Goal: Task Accomplishment & Management: Use online tool/utility

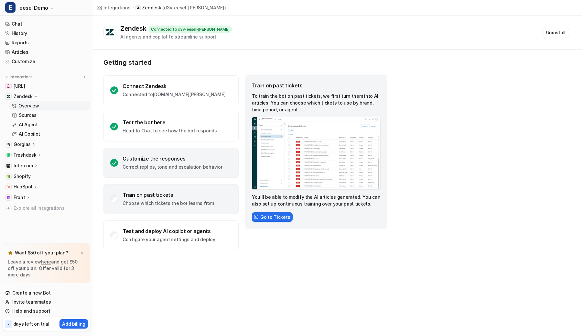
click at [144, 154] on div "Customize the responses Correct replies, tone and escalation behavior" at bounding box center [171, 163] width 135 height 30
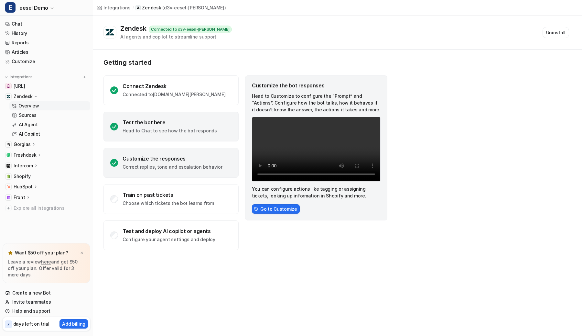
click at [163, 130] on p "Head to Chat to see how the bot responds" at bounding box center [170, 130] width 94 height 6
click at [157, 156] on div "Customize the responses" at bounding box center [173, 158] width 100 height 6
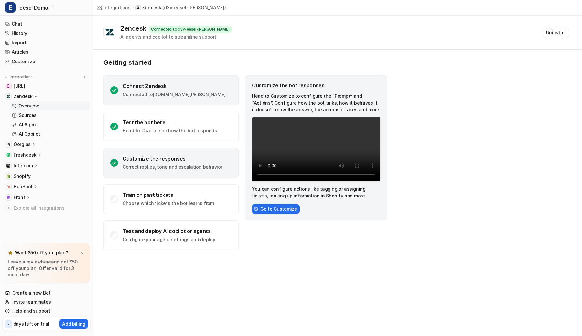
click at [190, 92] on link "d3v-eesel-silvia.zendesk.com" at bounding box center [189, 95] width 73 height 6
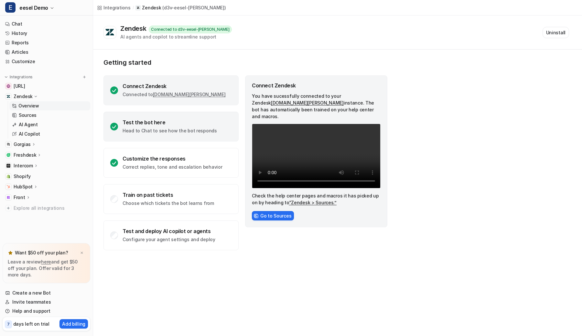
click at [187, 131] on p "Head to Chat to see how the bot responds" at bounding box center [170, 130] width 94 height 6
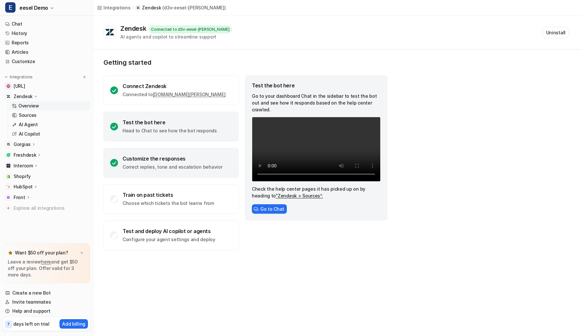
click at [178, 153] on div "Customize the responses Correct replies, tone and escalation behavior" at bounding box center [171, 163] width 135 height 30
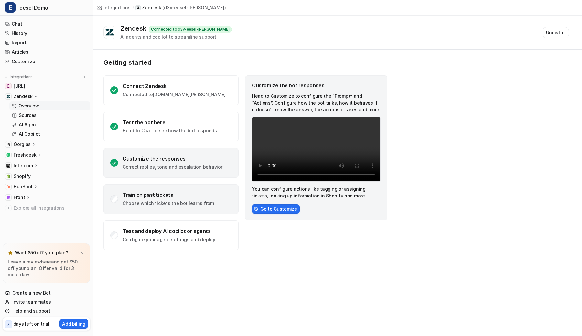
click at [196, 200] on p "Choose which tickets the bot learns from" at bounding box center [169, 203] width 92 height 6
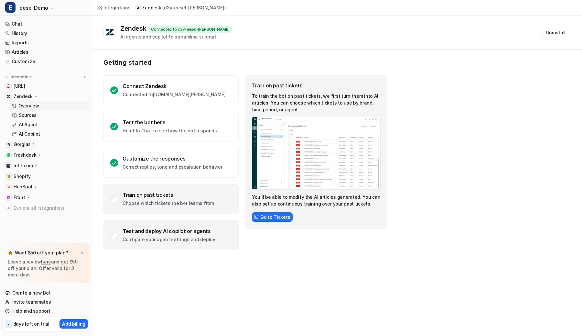
click at [188, 220] on div "Test and deploy AI copilot or agents Configure your agent settings and deploy" at bounding box center [171, 235] width 135 height 30
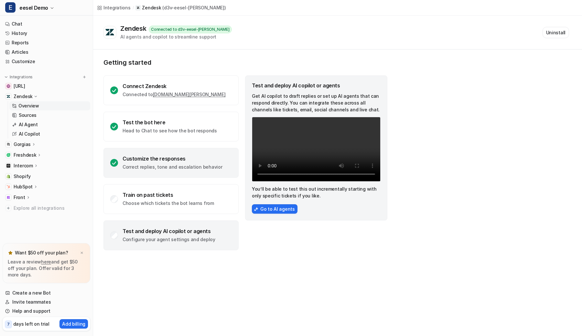
click at [194, 153] on div "Customize the responses Correct replies, tone and escalation behavior" at bounding box center [171, 163] width 135 height 30
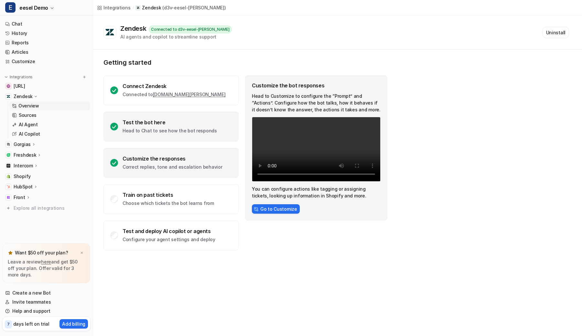
click at [205, 132] on p "Head to Chat to see how the bot responds" at bounding box center [170, 130] width 94 height 6
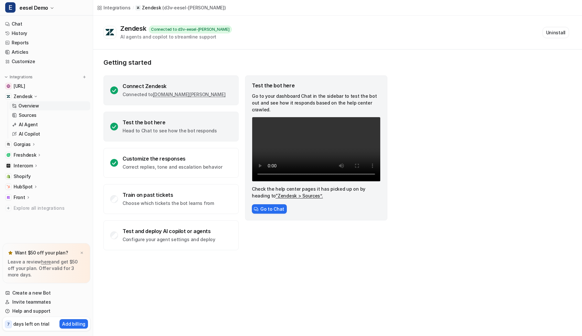
click at [199, 82] on div "Connect Zendesk Connected to d3v-eesel-silvia.zendesk.com" at bounding box center [171, 90] width 135 height 30
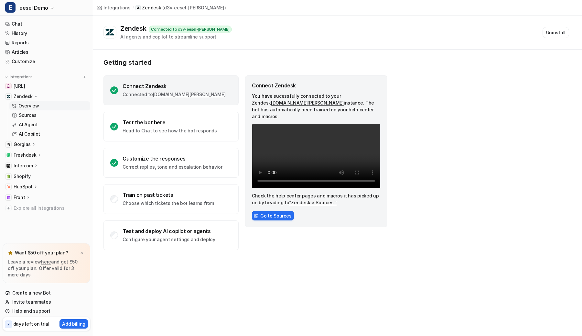
click at [135, 85] on div "Connect Zendesk" at bounding box center [174, 86] width 103 height 6
click at [65, 126] on link "AI Agent" at bounding box center [49, 124] width 81 height 9
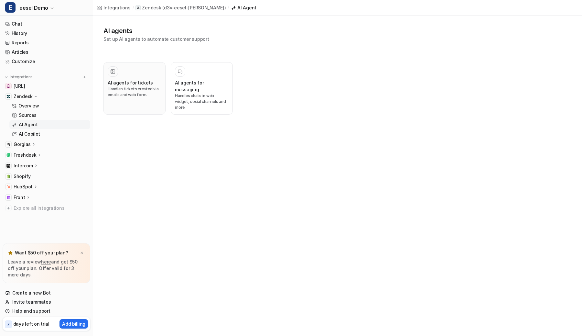
click at [128, 80] on h3 "AI agents for tickets" at bounding box center [130, 82] width 45 height 7
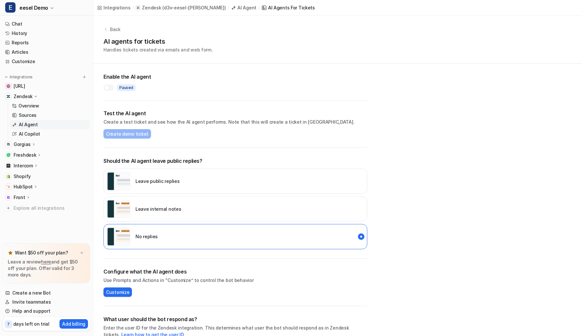
click at [114, 29] on p "Back" at bounding box center [115, 29] width 11 height 7
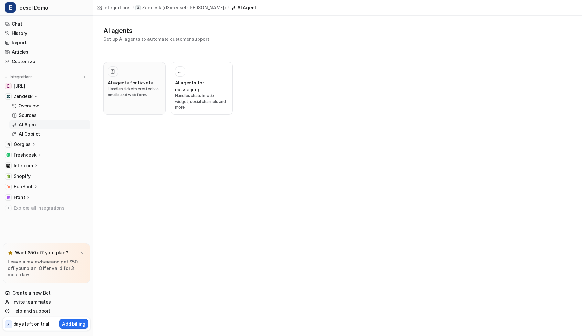
click at [126, 77] on div "AI agents for tickets Handles tickets created via emails and web form." at bounding box center [135, 88] width 54 height 44
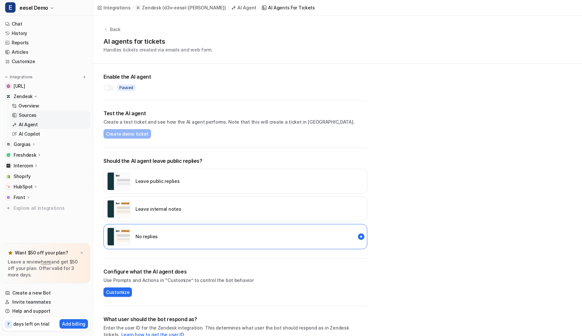
click at [57, 116] on link "Sources" at bounding box center [49, 115] width 81 height 9
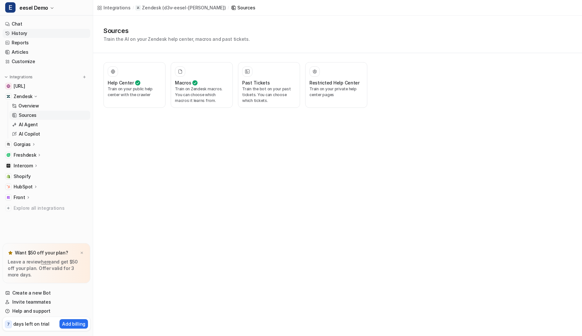
click at [32, 35] on link "History" at bounding box center [47, 33] width 88 height 9
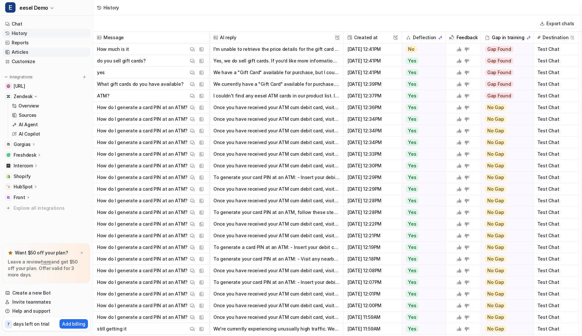
click at [31, 51] on link "Articles" at bounding box center [47, 52] width 88 height 9
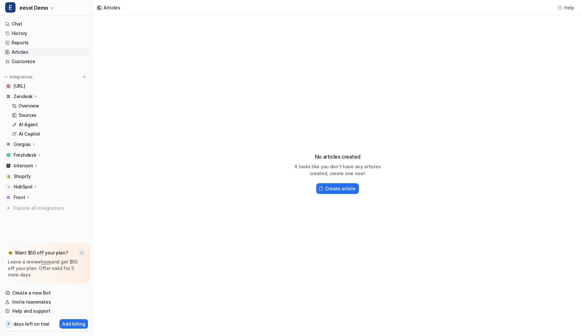
click at [82, 252] on img at bounding box center [82, 253] width 4 height 4
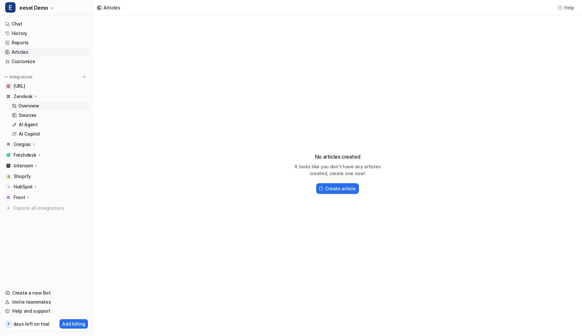
click at [37, 104] on p "Overview" at bounding box center [28, 106] width 21 height 6
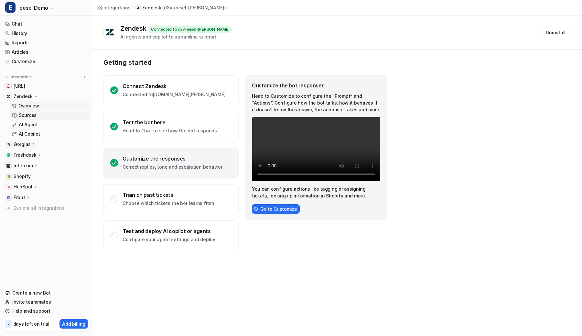
click at [38, 113] on link "Sources" at bounding box center [49, 115] width 81 height 9
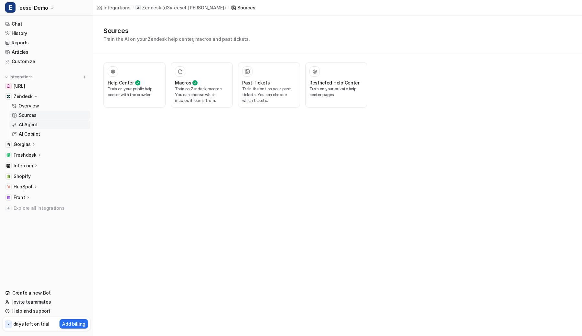
click at [36, 122] on p "AI Agent" at bounding box center [28, 124] width 19 height 6
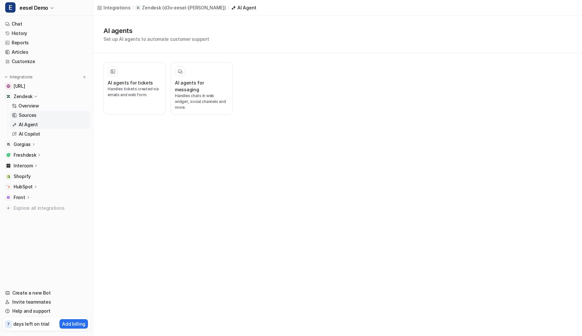
click at [38, 114] on link "Sources" at bounding box center [49, 115] width 81 height 9
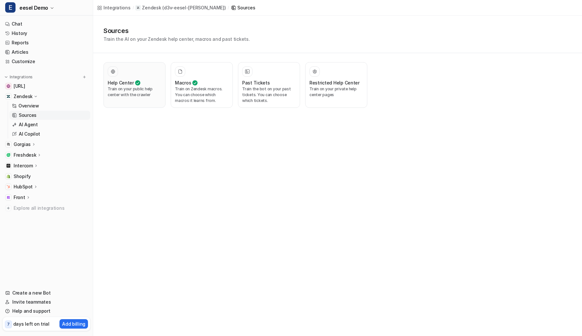
click at [142, 93] on p "Train on your public help center with the crawler" at bounding box center [135, 92] width 54 height 12
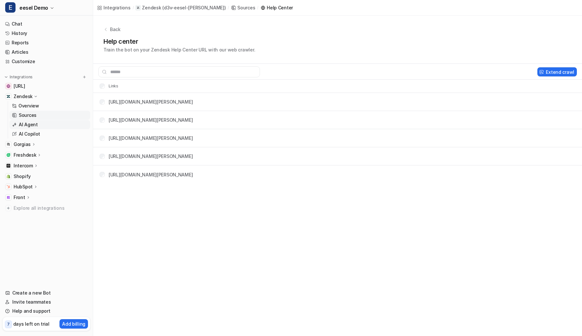
click at [41, 123] on link "AI Agent" at bounding box center [49, 124] width 81 height 9
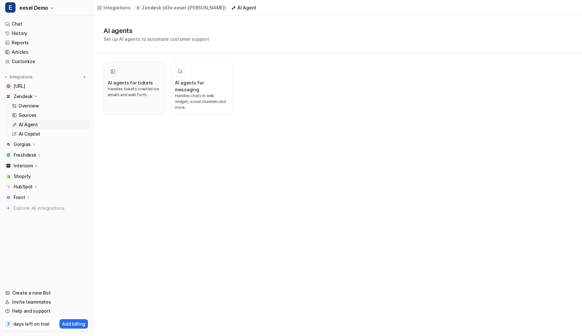
click at [124, 96] on p "Handles tickets created via emails and web form." at bounding box center [135, 92] width 54 height 12
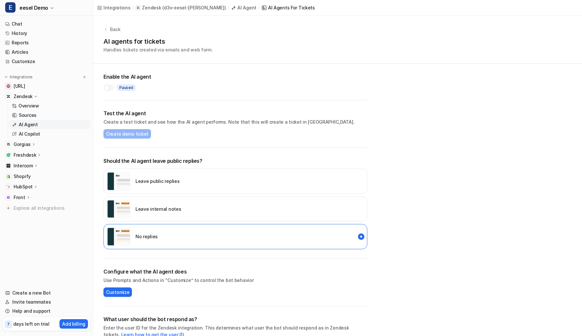
click at [117, 28] on p "Back" at bounding box center [115, 29] width 11 height 7
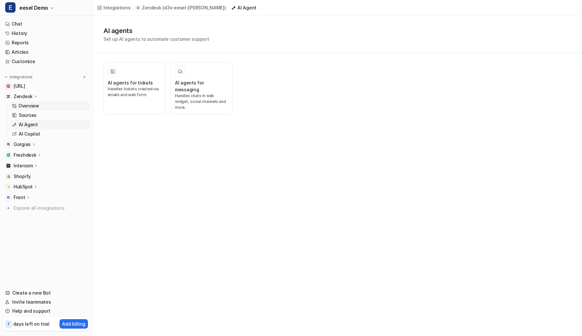
click at [55, 105] on link "Overview" at bounding box center [49, 105] width 81 height 9
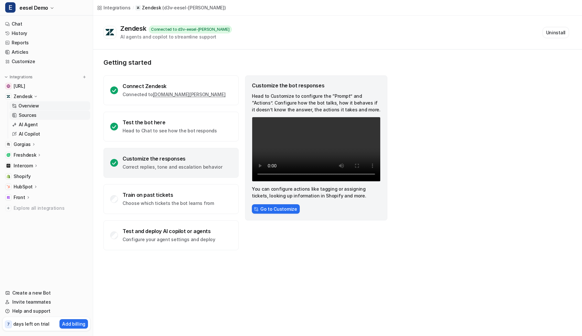
click at [51, 115] on link "Sources" at bounding box center [49, 115] width 81 height 9
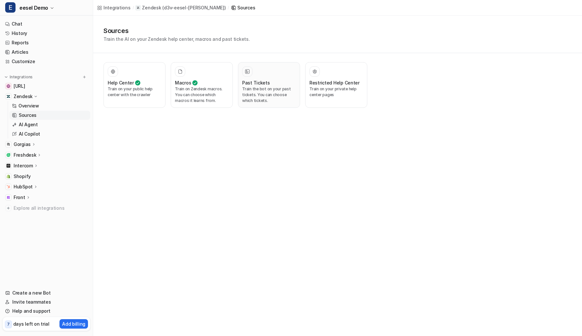
click at [259, 88] on p "Train the bot on your past tickets. You can choose which tickets." at bounding box center [269, 94] width 54 height 17
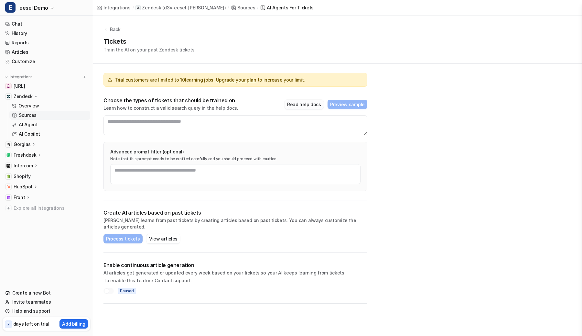
click at [306, 105] on button "Read help docs" at bounding box center [304, 104] width 39 height 9
click at [299, 102] on button "Read help docs" at bounding box center [304, 104] width 39 height 9
click at [259, 126] on textarea at bounding box center [236, 125] width 264 height 20
type textarea "**********"
click at [360, 99] on div "Choose the types of tickets that should be trained on Learn how to construct a …" at bounding box center [236, 104] width 264 height 14
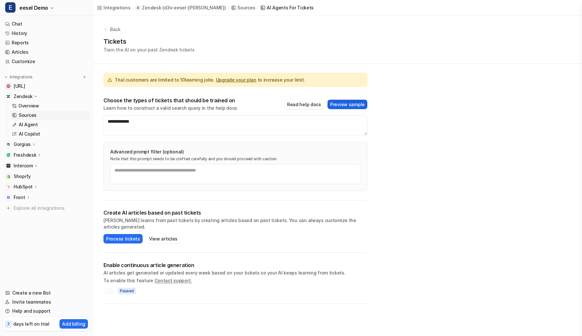
click at [355, 103] on button "Preview sample" at bounding box center [348, 104] width 40 height 9
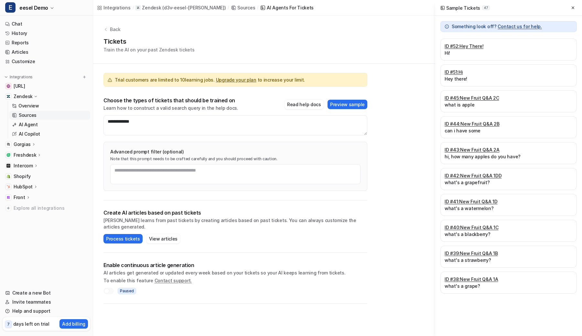
click at [395, 94] on div "**********" at bounding box center [337, 160] width 489 height 288
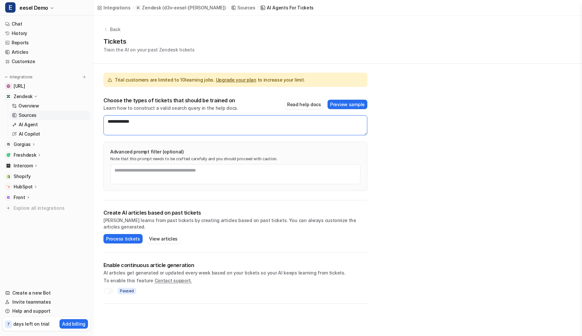
click at [298, 130] on textarea "**********" at bounding box center [236, 125] width 264 height 20
paste textarea "**********"
type textarea "**********"
click at [357, 105] on button "Preview sample" at bounding box center [348, 104] width 40 height 9
click at [295, 127] on textarea "**********" at bounding box center [236, 125] width 264 height 20
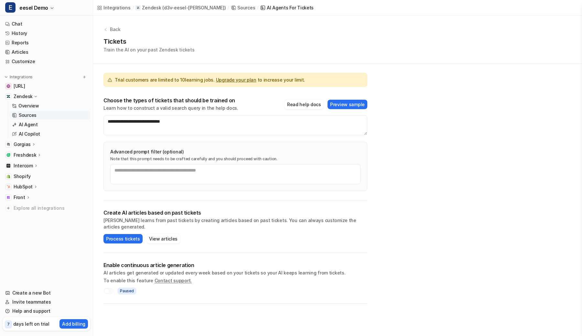
click at [270, 103] on div "Choose the types of tickets that should be trained on Learn how to construct a …" at bounding box center [236, 104] width 264 height 14
click at [270, 118] on textarea "**********" at bounding box center [236, 125] width 264 height 20
click at [270, 118] on textarea at bounding box center [236, 125] width 264 height 20
paste textarea "**********"
type textarea "**********"
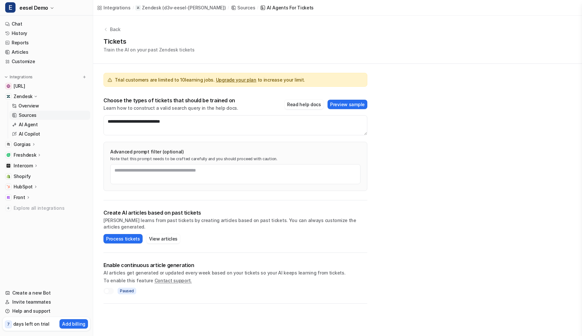
click at [128, 221] on p "AI learns from past tickets by creating articles based on past tickets. You can…" at bounding box center [236, 223] width 264 height 13
click at [240, 119] on textarea "**********" at bounding box center [236, 125] width 264 height 20
click at [248, 64] on div "Trial customers are limited to 10 learning jobs. Upgrade your plan to increase …" at bounding box center [236, 132] width 264 height 137
click at [298, 56] on div "Back Tickets Train the AI on your past Zendesk tickets" at bounding box center [337, 40] width 489 height 48
click at [303, 42] on div "Tickets Train the AI on your past Zendesk tickets" at bounding box center [338, 45] width 469 height 17
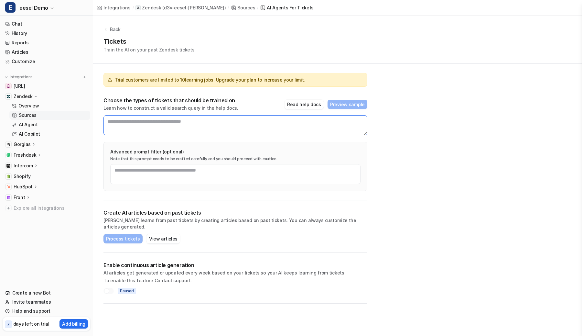
click at [251, 127] on textarea at bounding box center [236, 125] width 264 height 20
type textarea "**********"
click at [346, 102] on button "Preview sample" at bounding box center [348, 104] width 40 height 9
click at [120, 234] on button "Process tickets" at bounding box center [123, 238] width 39 height 9
click at [119, 214] on p "Create AI articles based on past tickets" at bounding box center [236, 212] width 264 height 6
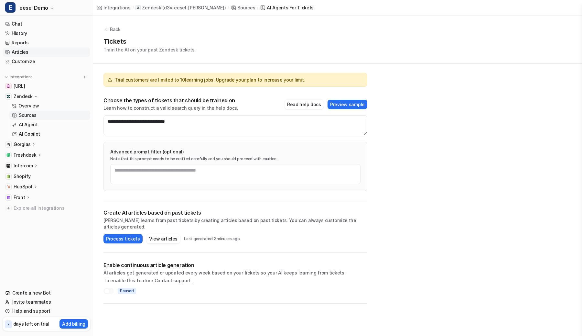
click at [21, 52] on link "Articles" at bounding box center [47, 52] width 88 height 9
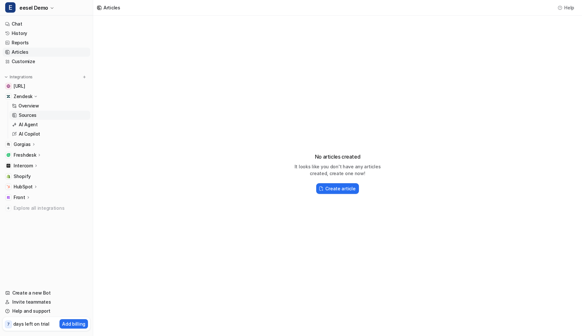
click at [26, 116] on p "Sources" at bounding box center [28, 115] width 18 height 6
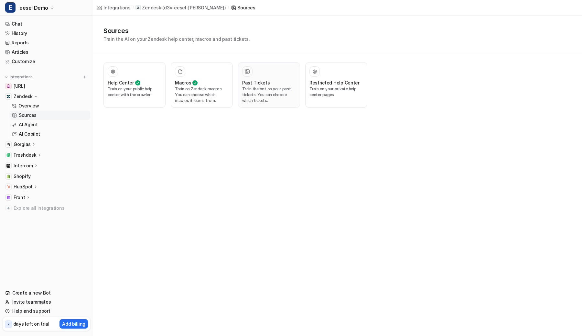
click at [260, 85] on h3 "Past Tickets" at bounding box center [256, 82] width 28 height 7
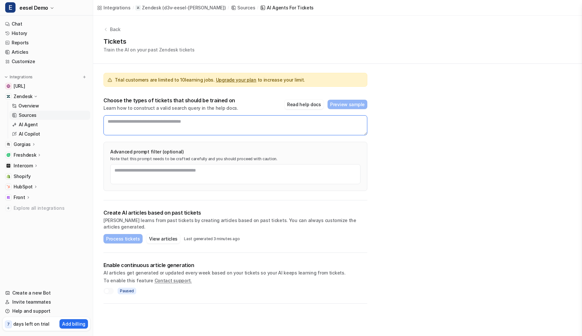
click at [173, 123] on textarea at bounding box center [236, 125] width 264 height 20
type textarea "**********"
click at [355, 105] on button "Preview sample" at bounding box center [348, 104] width 40 height 9
click at [121, 234] on button "Process tickets" at bounding box center [123, 238] width 39 height 9
click at [21, 52] on link "Articles" at bounding box center [47, 52] width 88 height 9
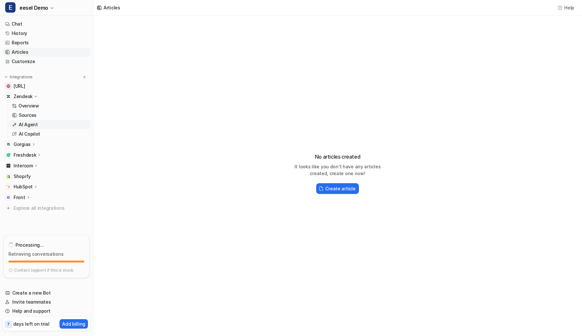
click at [33, 125] on p "AI Agent" at bounding box center [28, 124] width 19 height 6
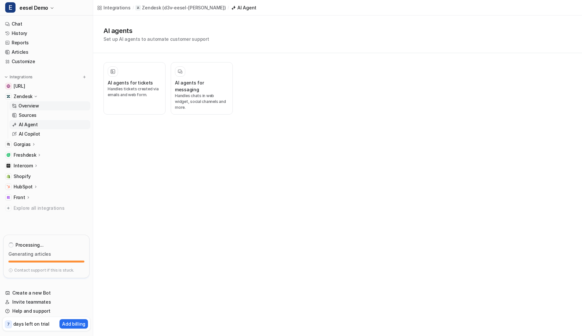
click at [62, 106] on link "Overview" at bounding box center [49, 105] width 81 height 9
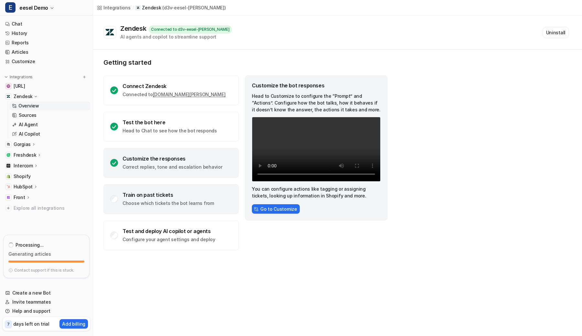
click at [184, 198] on div "Train on past tickets Choose which tickets the bot learns from" at bounding box center [169, 199] width 92 height 15
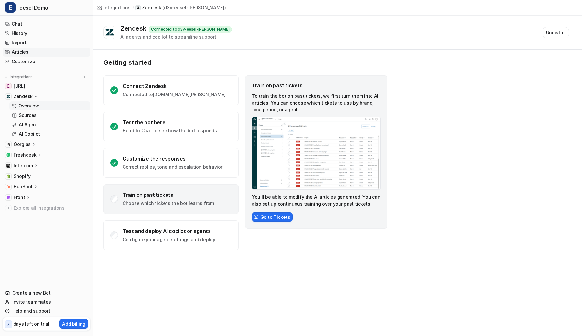
click at [28, 50] on link "Articles" at bounding box center [47, 52] width 88 height 9
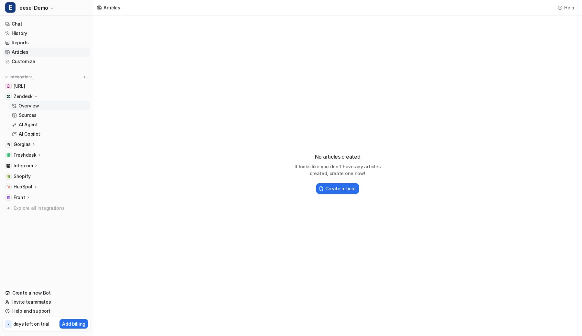
click at [34, 109] on p "Overview" at bounding box center [28, 106] width 21 height 6
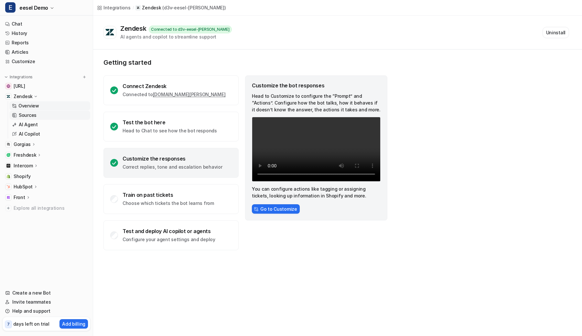
click at [46, 115] on link "Sources" at bounding box center [49, 115] width 81 height 9
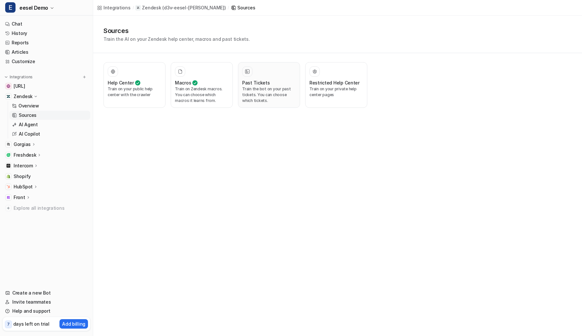
click at [256, 89] on p "Train the bot on your past tickets. You can choose which tickets." at bounding box center [269, 94] width 54 height 17
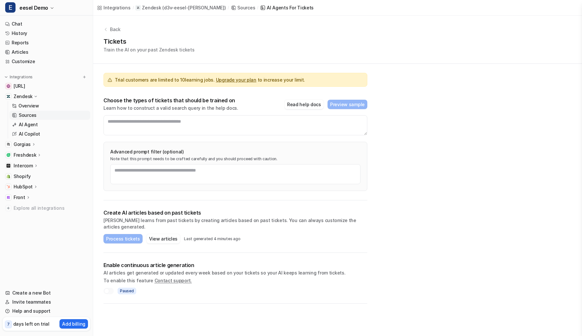
click at [287, 65] on div "Trial customers are limited to 10 learning jobs. Upgrade your plan to increase …" at bounding box center [236, 132] width 264 height 137
click at [259, 120] on textarea at bounding box center [236, 125] width 264 height 20
type textarea "**********"
click at [339, 105] on button "Preview sample" at bounding box center [348, 104] width 40 height 9
click at [123, 234] on button "Process tickets" at bounding box center [123, 238] width 39 height 9
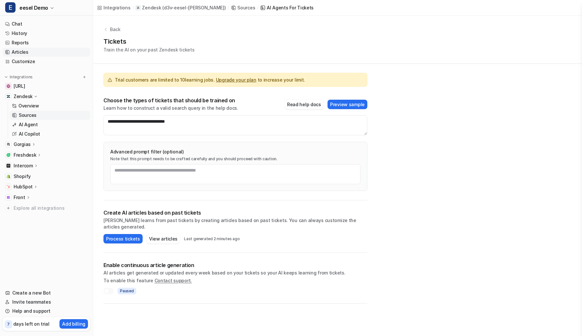
click at [24, 52] on link "Articles" at bounding box center [47, 52] width 88 height 9
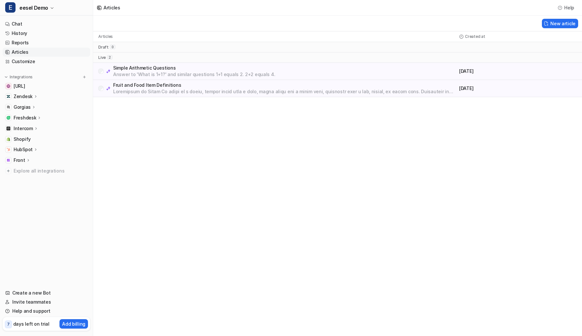
click at [150, 241] on div "Articles Help New article Articles Created at draft 0 live 2 Simple Arithmetic …" at bounding box center [291, 168] width 582 height 336
click at [29, 97] on p "Zendesk" at bounding box center [23, 96] width 19 height 6
click at [28, 123] on p "AI Agent" at bounding box center [28, 124] width 19 height 6
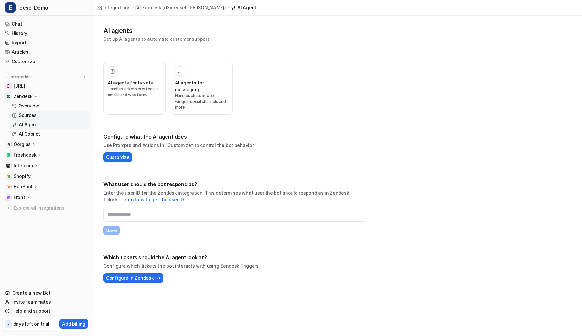
click at [51, 112] on link "Sources" at bounding box center [49, 115] width 81 height 9
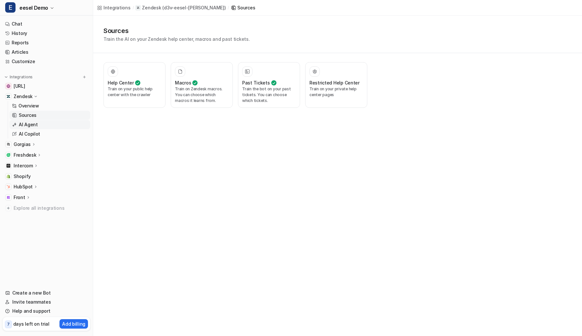
click at [41, 122] on link "AI Agent" at bounding box center [49, 124] width 81 height 9
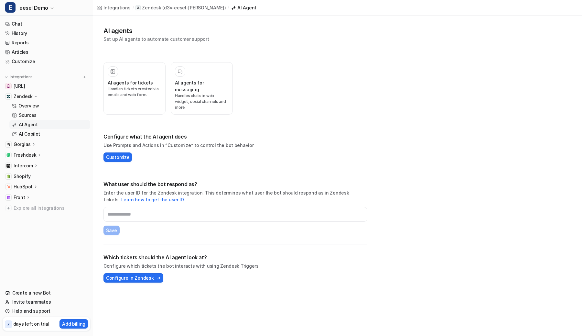
click at [103, 15] on div "Integrations / Zendesk ( d3v-eesel-[PERSON_NAME] ) / AI Agent" at bounding box center [176, 8] width 167 height 16
click at [204, 93] on p "Handles chats in web widget, social channels and more." at bounding box center [202, 101] width 54 height 17
click at [137, 83] on h3 "AI agents for tickets" at bounding box center [130, 82] width 45 height 7
click at [29, 105] on p "Gorgias" at bounding box center [22, 107] width 17 height 6
click at [29, 123] on p "Help Center" at bounding box center [32, 126] width 26 height 6
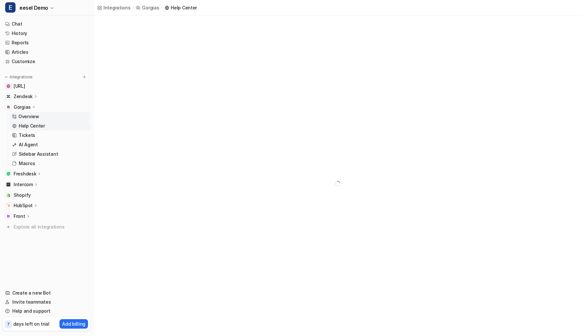
click at [33, 115] on p "Overview" at bounding box center [28, 116] width 21 height 6
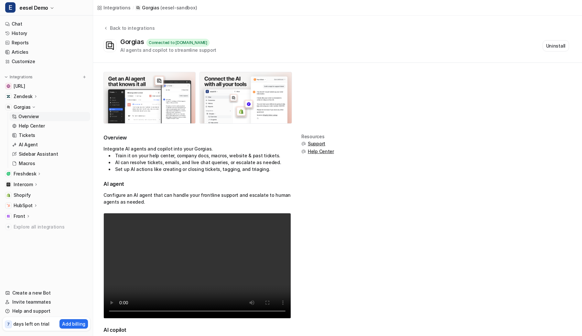
click at [31, 106] on icon at bounding box center [33, 107] width 5 height 5
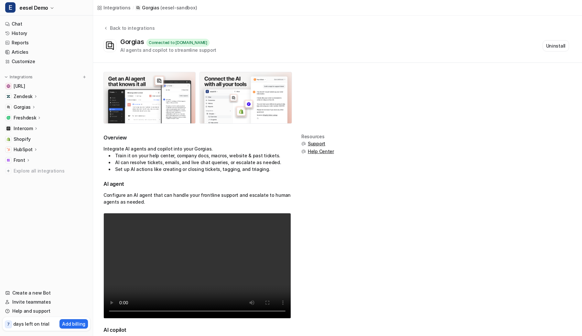
click at [35, 96] on icon at bounding box center [36, 96] width 5 height 5
click at [33, 106] on p "Overview" at bounding box center [28, 106] width 21 height 6
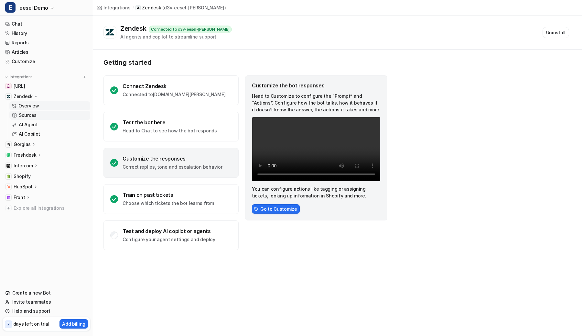
click at [29, 119] on link "Sources" at bounding box center [49, 115] width 81 height 9
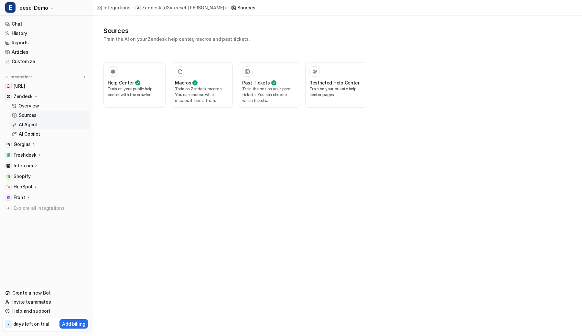
click at [29, 128] on link "AI Agent" at bounding box center [49, 124] width 81 height 9
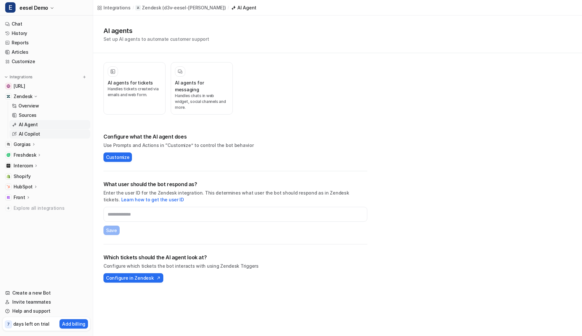
click at [29, 136] on p "AI Copilot" at bounding box center [29, 134] width 21 height 6
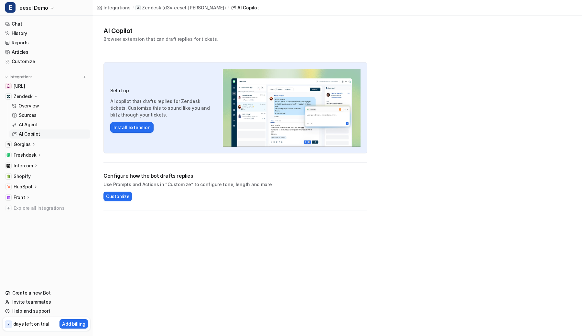
click at [20, 146] on p "Gorgias" at bounding box center [22, 144] width 17 height 6
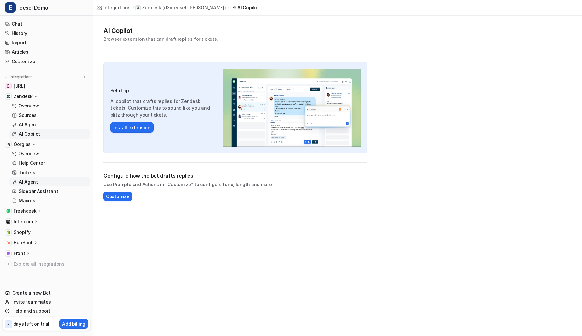
click at [22, 183] on p "AI Agent" at bounding box center [28, 182] width 19 height 6
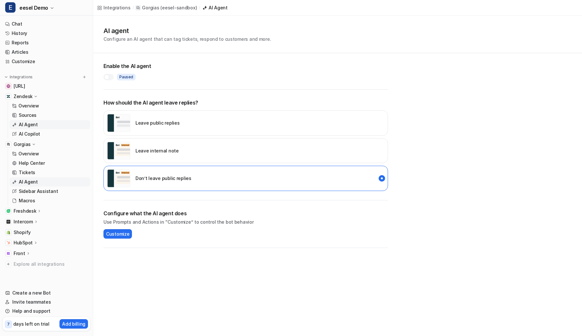
click at [41, 126] on link "AI Agent" at bounding box center [49, 124] width 81 height 9
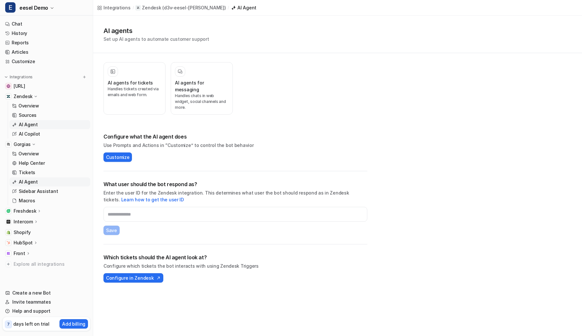
click at [26, 184] on p "AI Agent" at bounding box center [28, 182] width 19 height 6
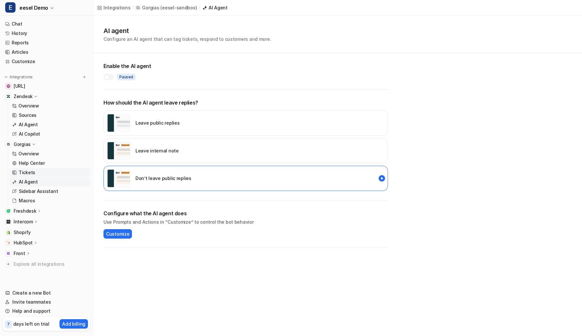
click at [29, 173] on p "Tickets" at bounding box center [27, 172] width 17 height 6
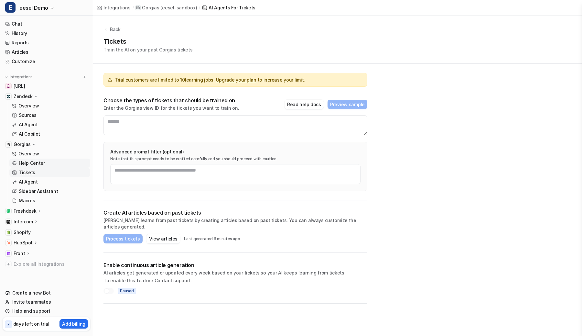
click at [34, 162] on p "Help Center" at bounding box center [32, 163] width 26 height 6
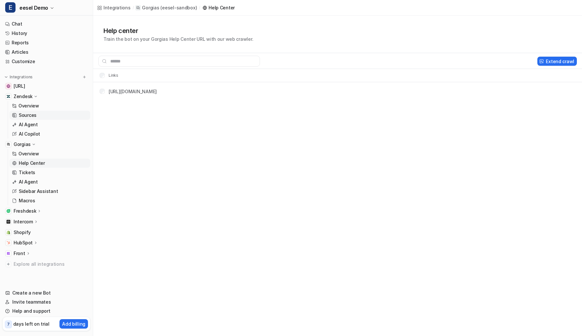
click at [29, 115] on p "Sources" at bounding box center [28, 115] width 18 height 6
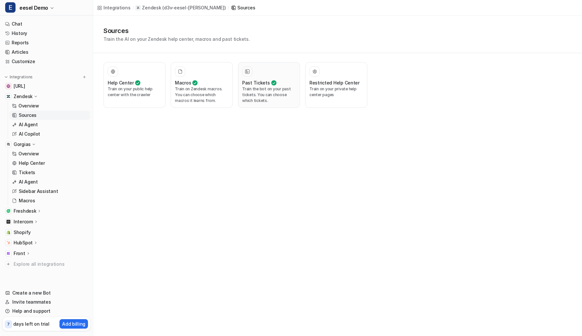
click at [254, 83] on h3 "Past Tickets" at bounding box center [256, 82] width 28 height 7
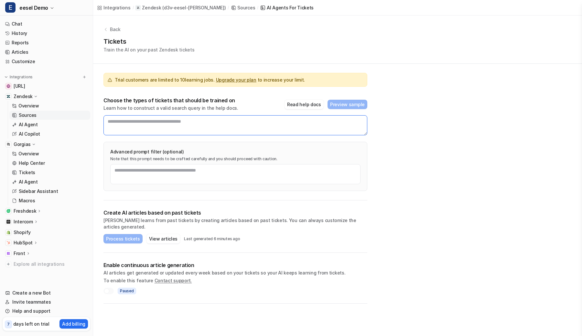
click at [178, 128] on textarea at bounding box center [236, 125] width 264 height 20
type textarea "*"
click at [192, 96] on div "Trial customers are limited to 10 learning jobs. Upgrade your plan to increase …" at bounding box center [236, 132] width 264 height 137
click at [217, 207] on div "Create AI articles based on past tickets AI learns from past tickets by creatin…" at bounding box center [236, 226] width 264 height 52
click at [24, 49] on link "Articles" at bounding box center [47, 52] width 88 height 9
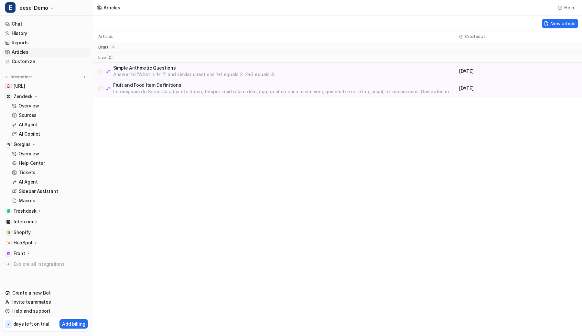
click at [137, 73] on p "Answer to 'What is 1+1?' and similar questions 1+1 equals 2. 2+2 equals 4." at bounding box center [194, 74] width 162 height 6
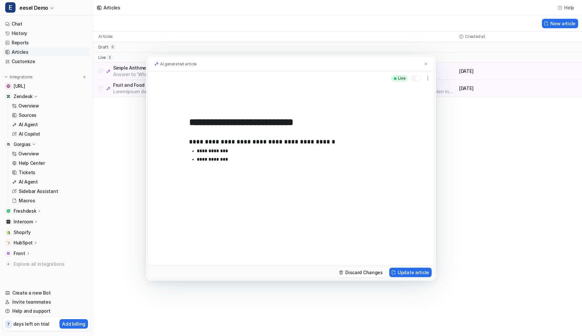
click at [128, 83] on div "**********" at bounding box center [291, 168] width 582 height 336
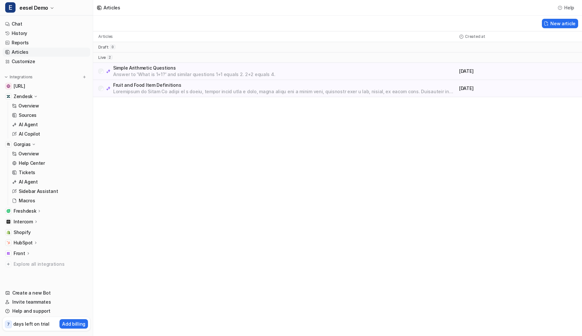
click at [136, 85] on p "Fruit and Food Item Definitions" at bounding box center [285, 85] width 344 height 6
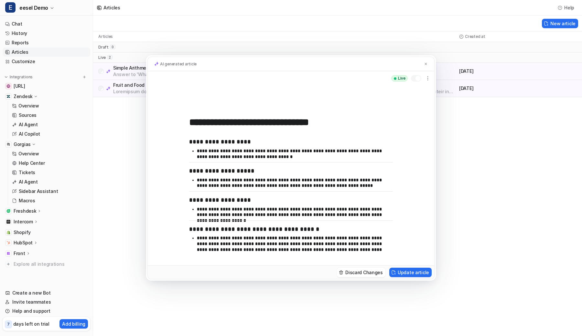
click at [133, 88] on div "**********" at bounding box center [291, 168] width 582 height 336
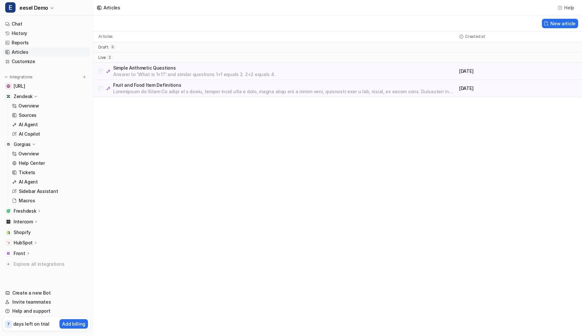
click at [26, 211] on p "Freshdesk" at bounding box center [25, 211] width 23 height 6
click at [29, 230] on p "Help Center" at bounding box center [32, 230] width 26 height 6
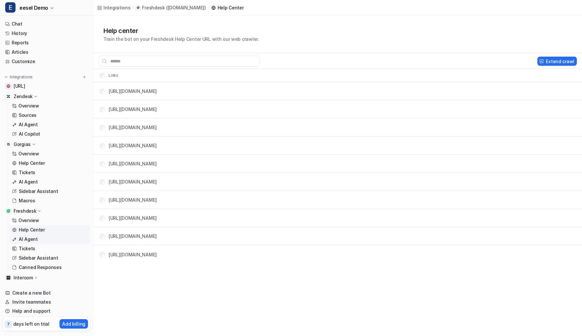
click at [28, 241] on p "AI Agent" at bounding box center [28, 239] width 19 height 6
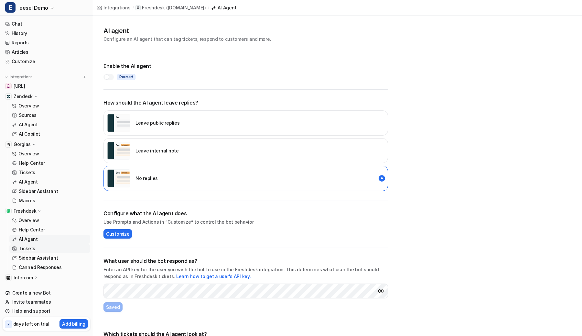
click at [28, 248] on p "Tickets" at bounding box center [27, 248] width 17 height 6
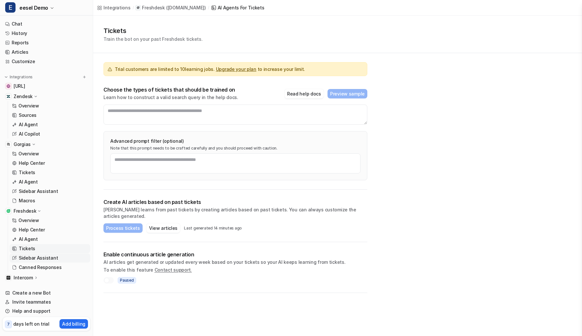
click at [29, 259] on p "Sidebar Assistant" at bounding box center [38, 258] width 39 height 6
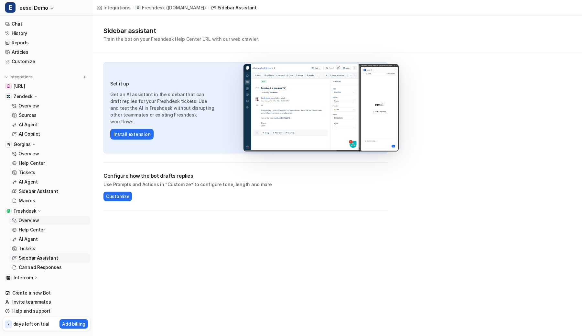
click at [41, 218] on link "Overview" at bounding box center [49, 220] width 81 height 9
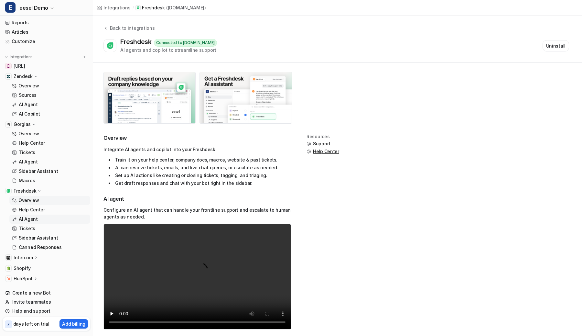
scroll to position [26, 0]
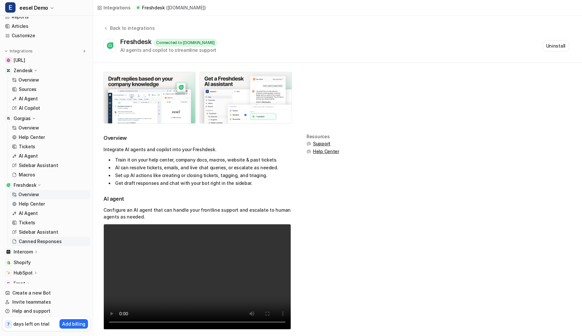
click at [47, 241] on p "Canned Responses" at bounding box center [40, 241] width 43 height 6
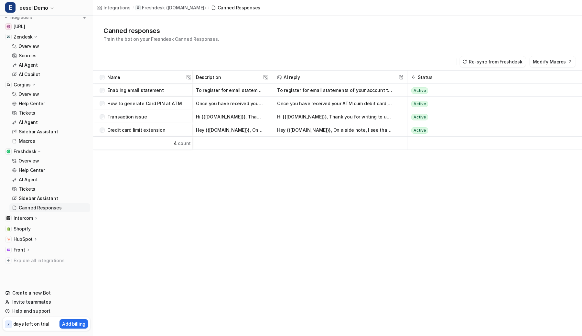
click at [28, 220] on p "Intercom" at bounding box center [23, 218] width 19 height 6
click at [30, 228] on p "Overview" at bounding box center [28, 227] width 21 height 6
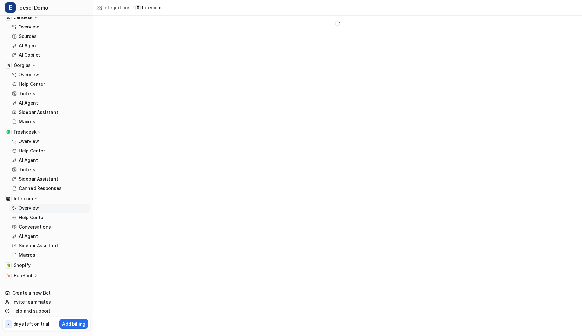
scroll to position [82, 0]
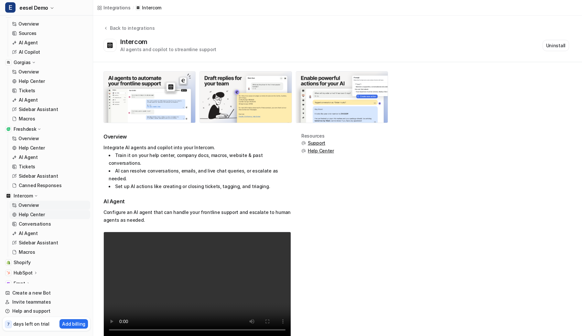
click at [33, 215] on p "Help Center" at bounding box center [32, 214] width 26 height 6
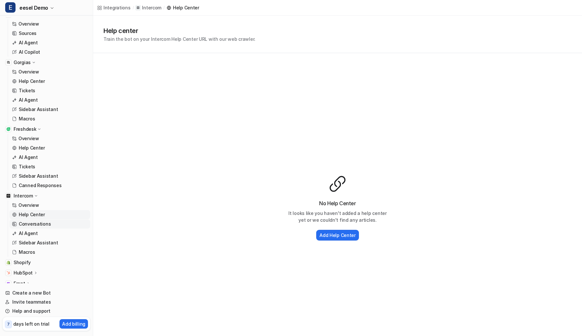
click at [31, 223] on p "Conversations" at bounding box center [35, 224] width 32 height 6
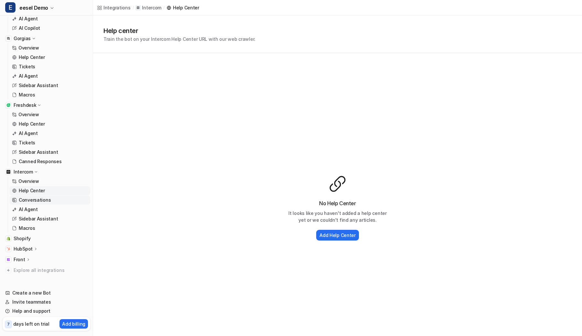
scroll to position [108, 0]
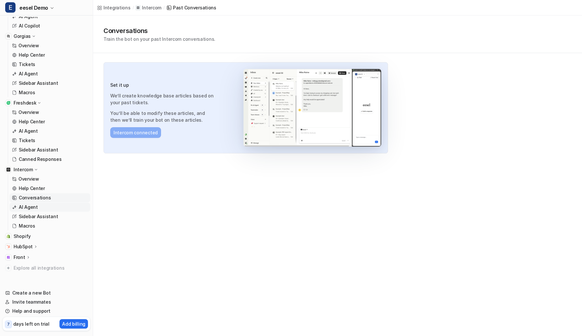
click at [33, 209] on p "AI Agent" at bounding box center [28, 207] width 19 height 6
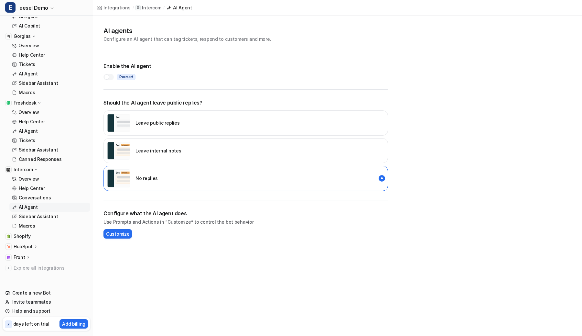
click at [24, 256] on p "Front" at bounding box center [20, 257] width 12 height 6
click at [24, 245] on p "HubSpot" at bounding box center [23, 246] width 19 height 6
click at [24, 236] on span "Shopify" at bounding box center [22, 236] width 17 height 6
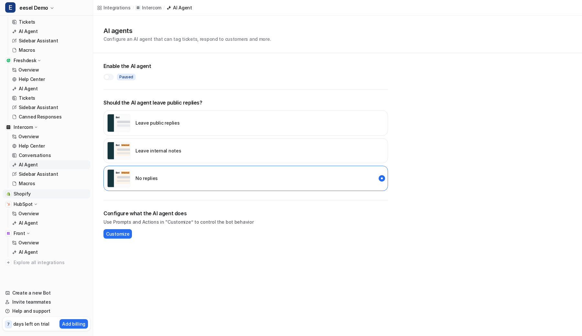
scroll to position [152, 0]
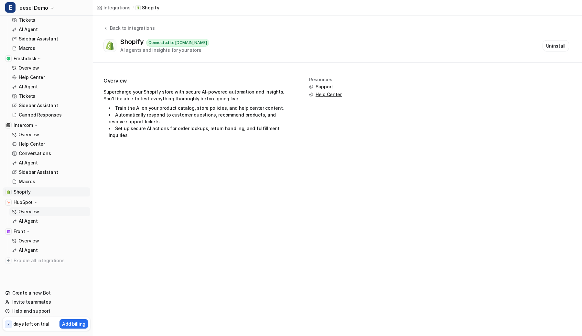
click at [27, 213] on p "Overview" at bounding box center [28, 211] width 21 height 6
click at [28, 218] on p "AI Agent" at bounding box center [28, 221] width 19 height 6
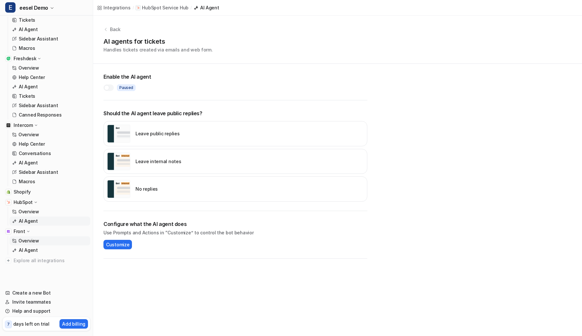
click at [26, 240] on p "Overview" at bounding box center [28, 241] width 21 height 6
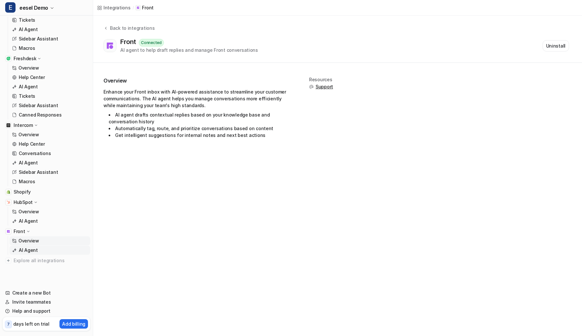
click at [27, 249] on p "AI Agent" at bounding box center [28, 250] width 19 height 6
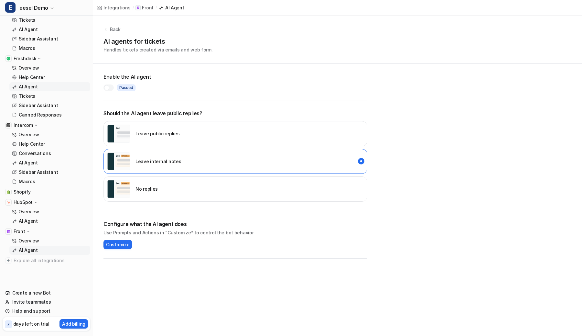
click at [34, 83] on link "AI Agent" at bounding box center [49, 86] width 81 height 9
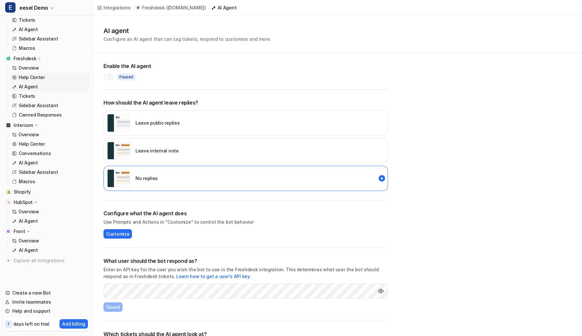
click at [38, 75] on p "Help Center" at bounding box center [32, 77] width 26 height 6
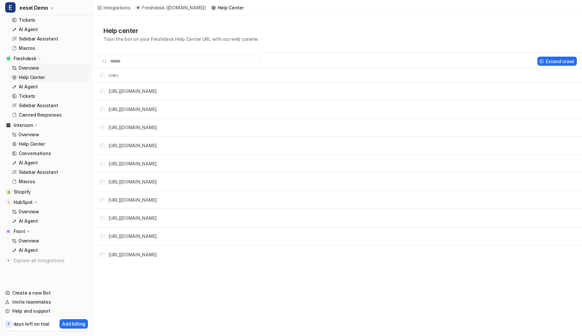
click at [39, 66] on link "Overview" at bounding box center [49, 67] width 81 height 9
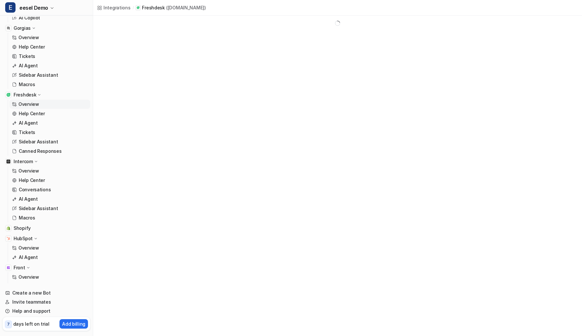
scroll to position [113, 0]
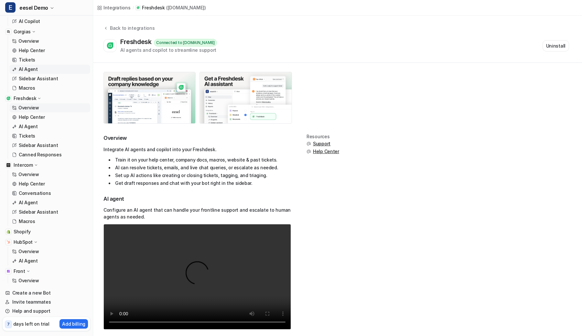
click at [36, 68] on p "AI Agent" at bounding box center [28, 69] width 19 height 6
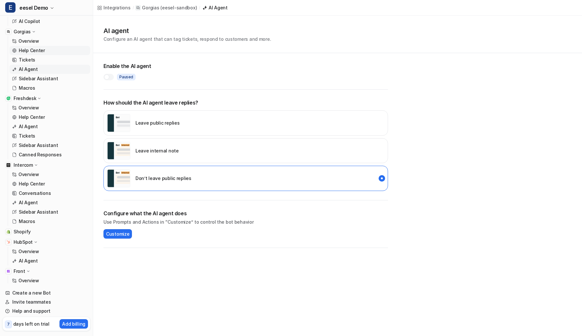
click at [40, 47] on p "Help Center" at bounding box center [32, 50] width 26 height 6
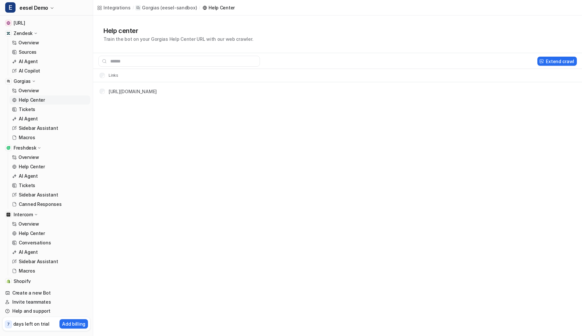
scroll to position [33, 0]
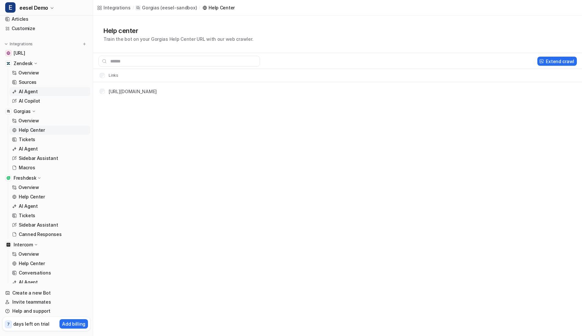
click at [32, 89] on p "AI Agent" at bounding box center [28, 91] width 19 height 6
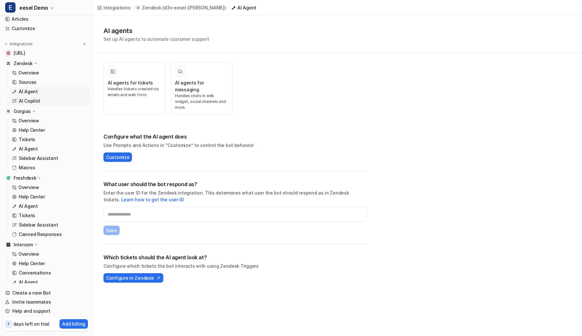
click at [32, 102] on p "AI Copilot" at bounding box center [29, 101] width 21 height 6
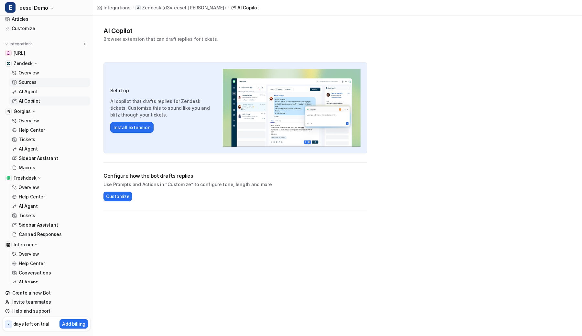
click at [39, 83] on link "Sources" at bounding box center [49, 82] width 81 height 9
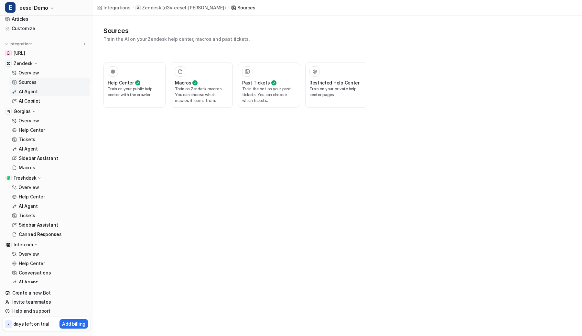
click at [35, 93] on p "AI Agent" at bounding box center [28, 91] width 19 height 6
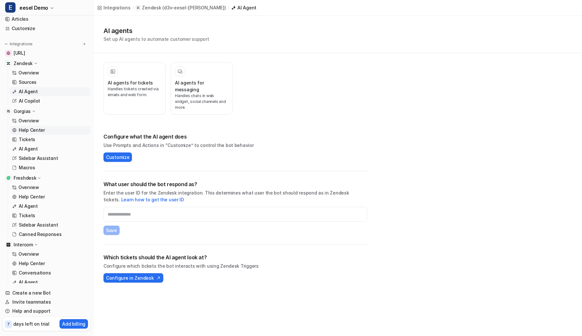
click at [33, 127] on p "Help Center" at bounding box center [32, 130] width 26 height 6
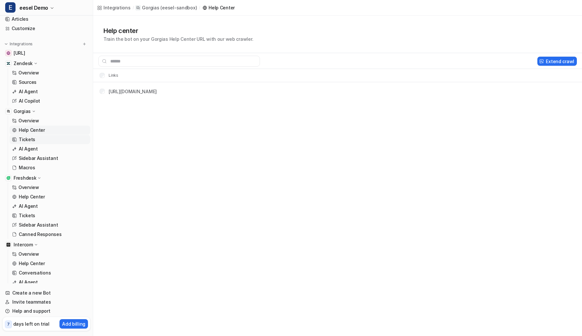
click at [30, 139] on p "Tickets" at bounding box center [27, 139] width 17 height 6
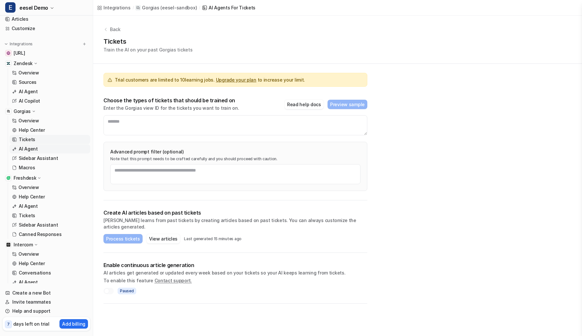
click at [29, 147] on p "AI Agent" at bounding box center [28, 149] width 19 height 6
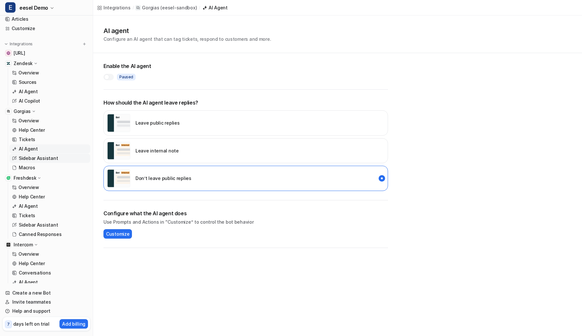
click at [29, 155] on p "Sidebar Assistant" at bounding box center [38, 158] width 39 height 6
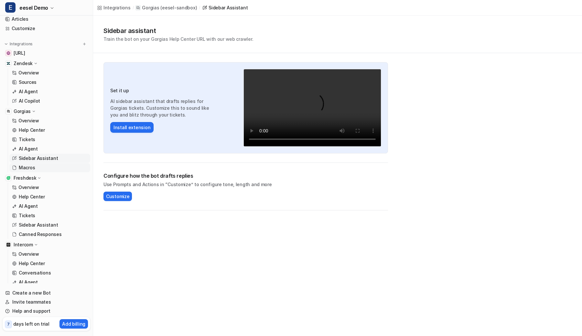
click at [29, 164] on link "Macros" at bounding box center [49, 167] width 81 height 9
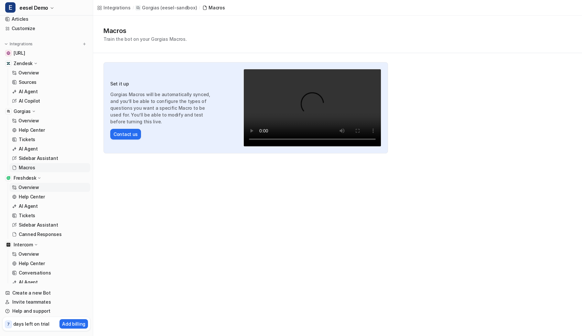
click at [29, 184] on p "Overview" at bounding box center [28, 187] width 21 height 6
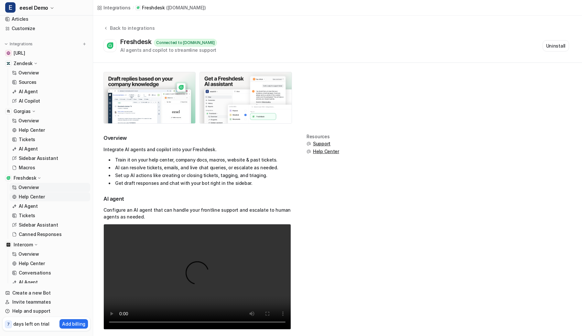
click at [29, 194] on p "Help Center" at bounding box center [32, 197] width 26 height 6
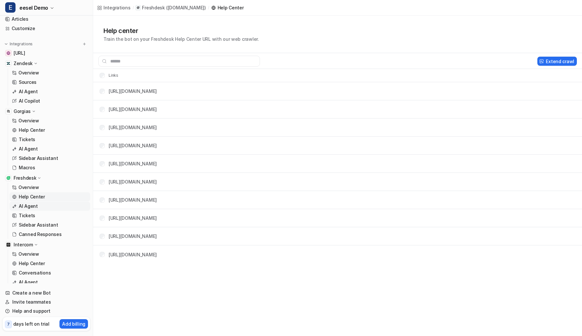
click at [28, 205] on p "AI Agent" at bounding box center [28, 206] width 19 height 6
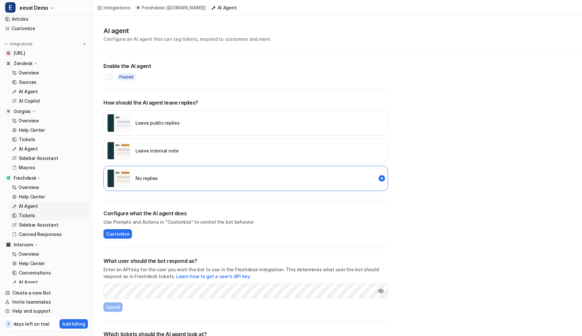
click at [28, 217] on p "Tickets" at bounding box center [27, 215] width 17 height 6
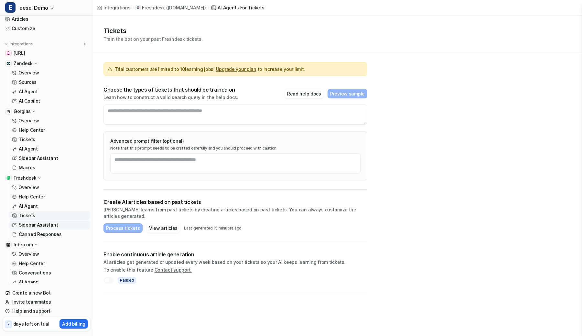
click at [28, 225] on p "Sidebar Assistant" at bounding box center [38, 225] width 39 height 6
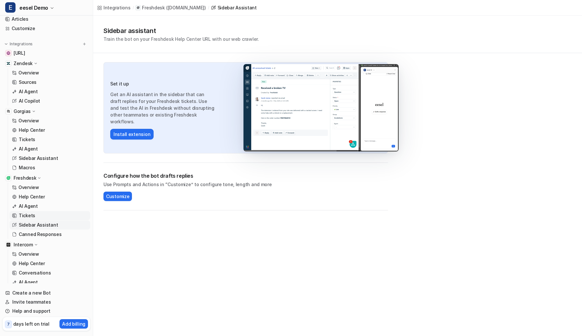
click at [29, 217] on p "Tickets" at bounding box center [27, 215] width 17 height 6
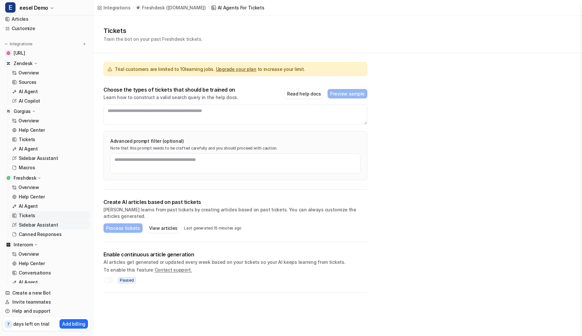
click at [29, 226] on p "Sidebar Assistant" at bounding box center [38, 225] width 39 height 6
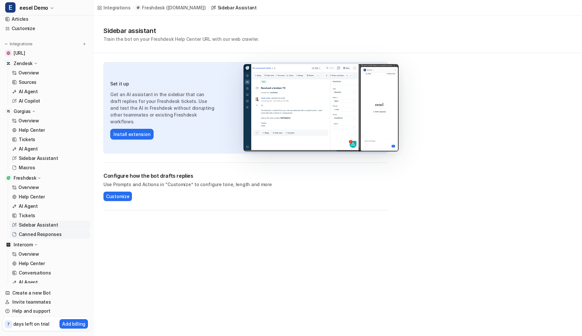
click at [29, 234] on p "Canned Responses" at bounding box center [40, 234] width 43 height 6
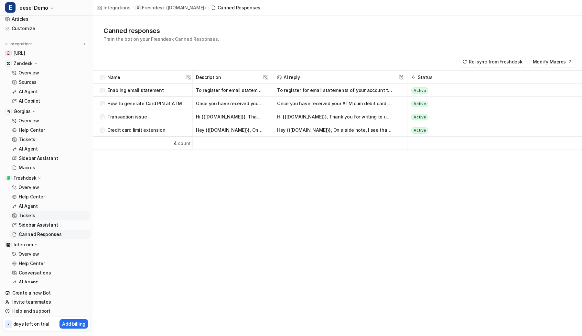
click at [29, 216] on p "Tickets" at bounding box center [27, 215] width 17 height 6
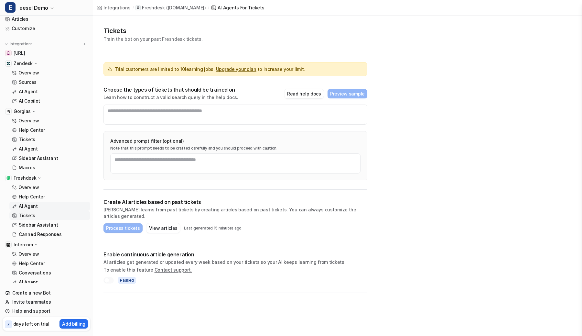
click at [32, 208] on p "AI Agent" at bounding box center [28, 206] width 19 height 6
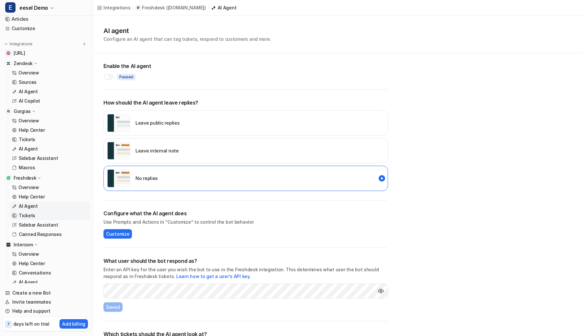
click at [31, 217] on p "Tickets" at bounding box center [27, 215] width 17 height 6
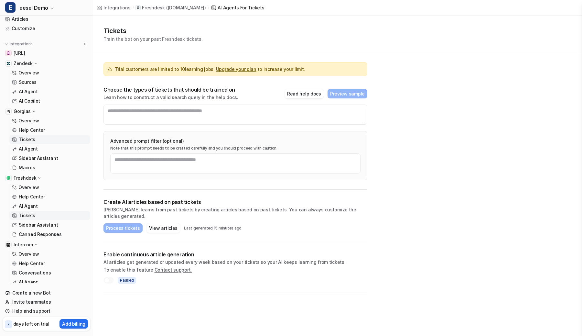
click at [37, 141] on link "Tickets" at bounding box center [49, 139] width 81 height 9
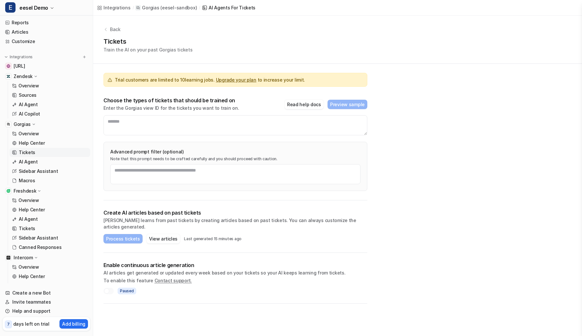
scroll to position [19, 0]
click at [30, 228] on p "Tickets" at bounding box center [27, 229] width 17 height 6
